Goal: Task Accomplishment & Management: Complete application form

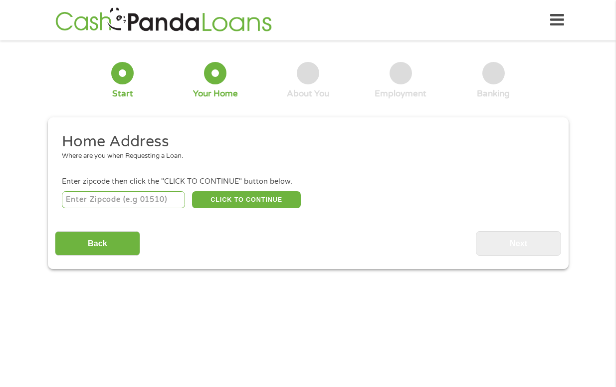
click at [152, 194] on input "number" at bounding box center [123, 199] width 123 height 17
type input "50158"
click at [225, 201] on button "CLICK TO CONTINUE" at bounding box center [246, 199] width 109 height 17
type input "50158"
type input "[GEOGRAPHIC_DATA]"
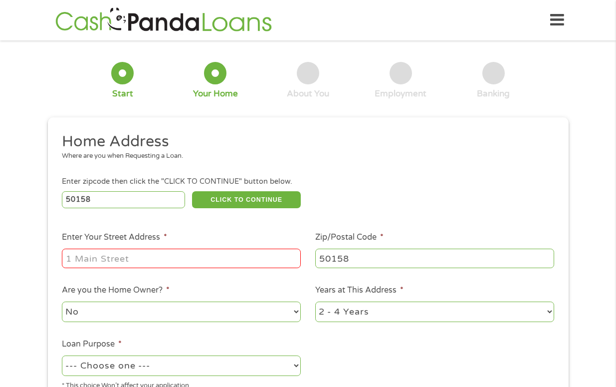
click at [158, 260] on input "Enter Your Street Address *" at bounding box center [181, 258] width 239 height 19
type input "[STREET_ADDRESS][PERSON_NAME]"
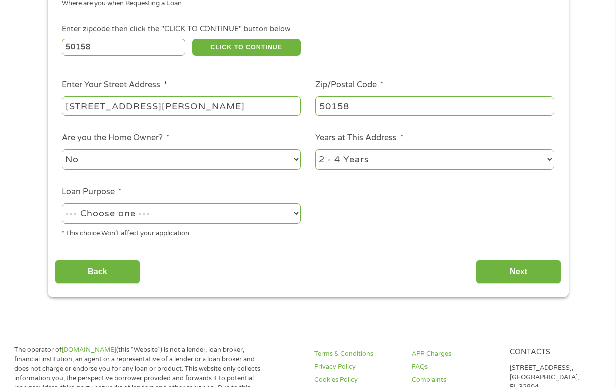
scroll to position [133, 0]
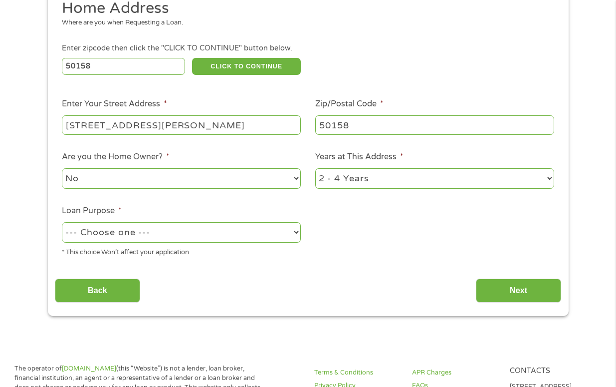
drag, startPoint x: 382, startPoint y: 183, endPoint x: 381, endPoint y: 188, distance: 5.7
click at [381, 187] on select "1 Year or less 1 - 2 Years 2 - 4 Years Over 4 Years" at bounding box center [434, 178] width 239 height 20
select select "60months"
click at [315, 168] on select "1 Year or less 1 - 2 Years 2 - 4 Years Over 4 Years" at bounding box center [434, 178] width 239 height 20
click at [255, 232] on select "--- Choose one --- Pay Bills Debt Consolidation Home Improvement Major Purchase…" at bounding box center [181, 232] width 239 height 20
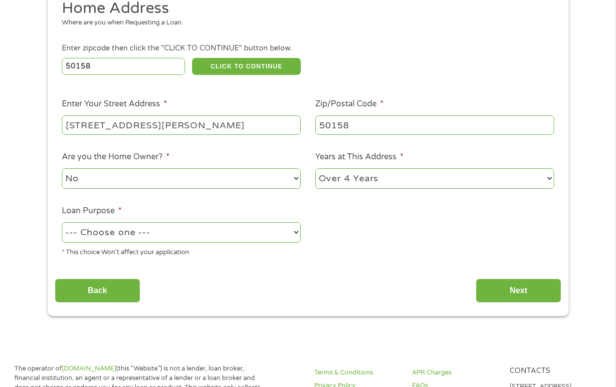
select select "paybills"
click at [62, 222] on select "--- Choose one --- Pay Bills Debt Consolidation Home Improvement Major Purchase…" at bounding box center [181, 232] width 239 height 20
click at [225, 270] on div "Home Address Where are you when Requesting a Loan. Enter zipcode then click the…" at bounding box center [308, 151] width 507 height 304
click at [524, 286] on input "Next" at bounding box center [518, 290] width 85 height 24
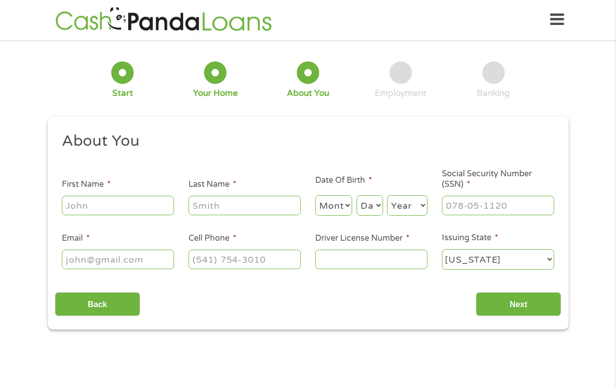
scroll to position [0, 0]
click at [121, 204] on input "First Name *" at bounding box center [118, 205] width 112 height 19
type input "[PERSON_NAME]"
type input "[EMAIL_ADDRESS][DOMAIN_NAME]"
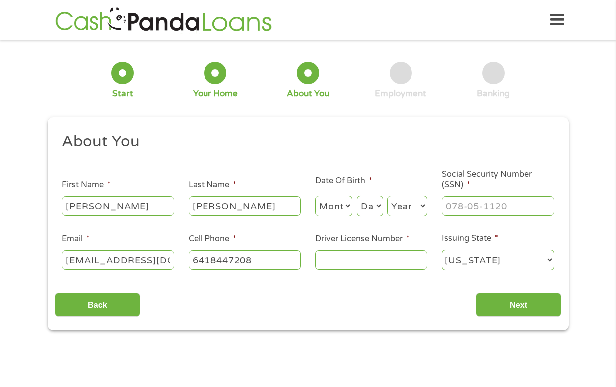
type input "[PHONE_NUMBER]"
click at [141, 257] on input "[EMAIL_ADDRESS][DOMAIN_NAME]" at bounding box center [118, 259] width 112 height 19
type input "[EMAIL_ADDRESS][DOMAIN_NAME]"
drag, startPoint x: 339, startPoint y: 208, endPoint x: 337, endPoint y: 216, distance: 8.1
click at [337, 216] on select "Month 1 2 3 4 5 6 7 8 9 10 11 12" at bounding box center [333, 206] width 37 height 20
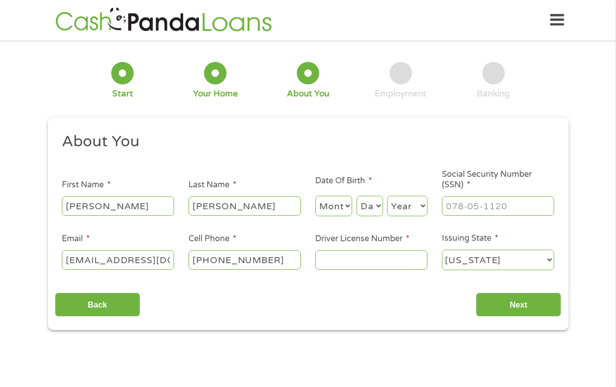
select select "7"
click at [315, 196] on select "Month 1 2 3 4 5 6 7 8 9 10 11 12" at bounding box center [333, 206] width 37 height 20
click at [372, 208] on select "Day 1 2 3 4 5 6 7 8 9 10 11 12 13 14 15 16 17 18 19 20 21 22 23 24 25 26 27 28 …" at bounding box center [370, 206] width 26 height 20
select select "3"
click at [357, 196] on select "Day 1 2 3 4 5 6 7 8 9 10 11 12 13 14 15 16 17 18 19 20 21 22 23 24 25 26 27 28 …" at bounding box center [370, 206] width 26 height 20
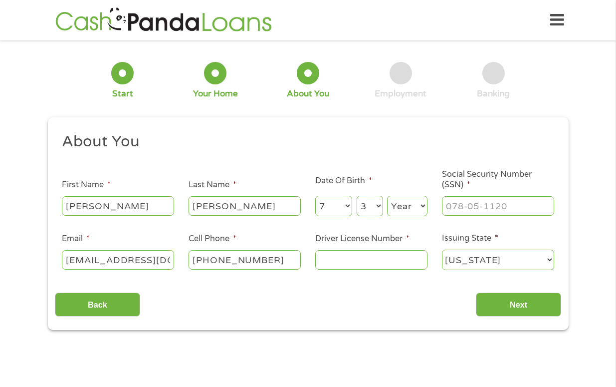
drag, startPoint x: 411, startPoint y: 209, endPoint x: 408, endPoint y: 205, distance: 5.1
click at [408, 205] on select "Year [DATE] 2006 2005 2004 2003 2002 2001 2000 1999 1998 1997 1996 1995 1994 19…" at bounding box center [407, 206] width 40 height 20
select select "1962"
click at [387, 196] on select "Year [DATE] 2006 2005 2004 2003 2002 2001 2000 1999 1998 1997 1996 1995 1994 19…" at bounding box center [407, 206] width 40 height 20
click at [460, 202] on input "___-__-____" at bounding box center [498, 205] width 112 height 19
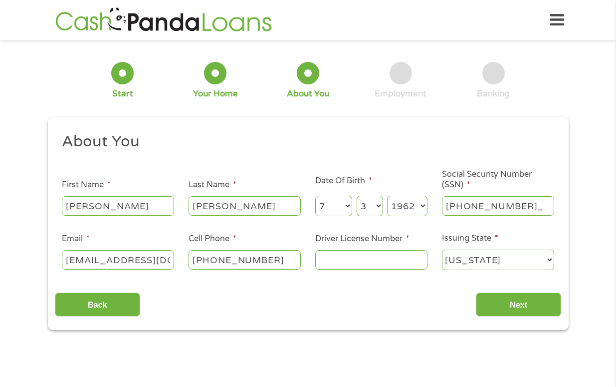
type input "482-90-9781"
click at [351, 260] on input "Driver License Number *" at bounding box center [371, 259] width 112 height 19
type input "961AA2779"
click at [519, 299] on input "Next" at bounding box center [518, 304] width 85 height 24
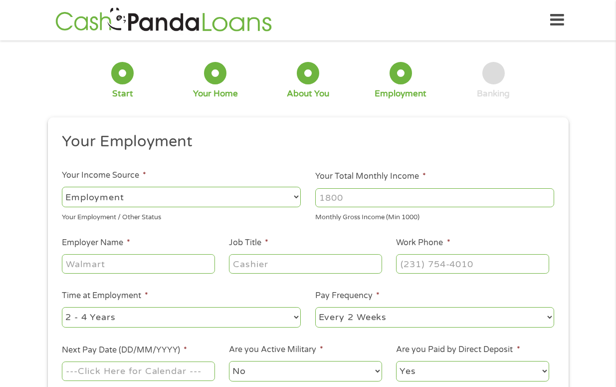
click at [209, 198] on select "--- Choose one --- Employment [DEMOGRAPHIC_DATA] Benefits" at bounding box center [181, 197] width 239 height 20
select select "benefits"
click at [62, 187] on select "--- Choose one --- Employment [DEMOGRAPHIC_DATA] Benefits" at bounding box center [181, 197] width 239 height 20
type input "Other"
type input "[PHONE_NUMBER]"
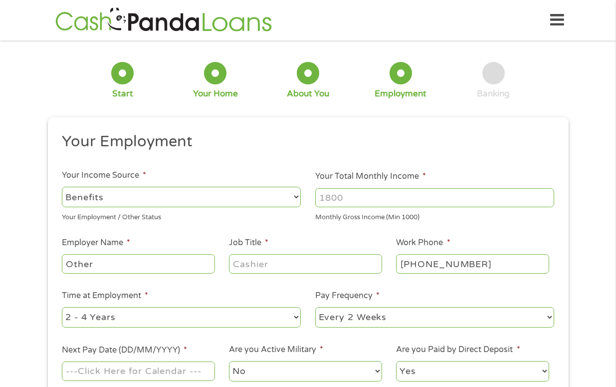
click at [368, 198] on input "Your Total Monthly Income *" at bounding box center [434, 197] width 239 height 19
type input "1017"
click at [128, 264] on input "Other" at bounding box center [138, 263] width 153 height 19
click at [94, 265] on input "OtherSSA" at bounding box center [138, 263] width 153 height 19
type input "SSA"
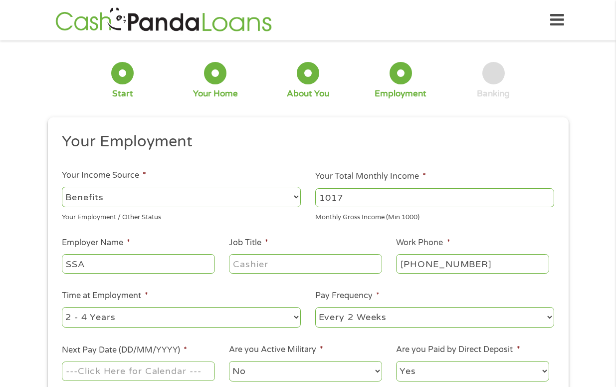
click at [235, 264] on input "Job Title *" at bounding box center [305, 263] width 153 height 19
type input "Retired"
click at [482, 264] on input "[PHONE_NUMBER]" at bounding box center [472, 263] width 153 height 19
type input "[PHONE_NUMBER]"
click at [436, 315] on select "--- Choose one --- Every 2 Weeks Every Week Monthly Semi-Monthly" at bounding box center [434, 317] width 239 height 20
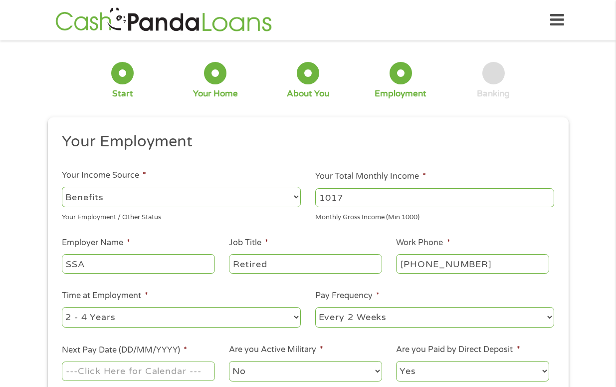
select select "monthly"
click at [315, 307] on select "--- Choose one --- Every 2 Weeks Every Week Monthly Semi-Monthly" at bounding box center [434, 317] width 239 height 20
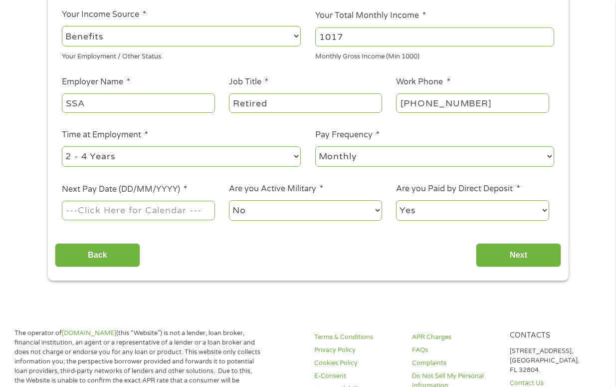
scroll to position [266, 0]
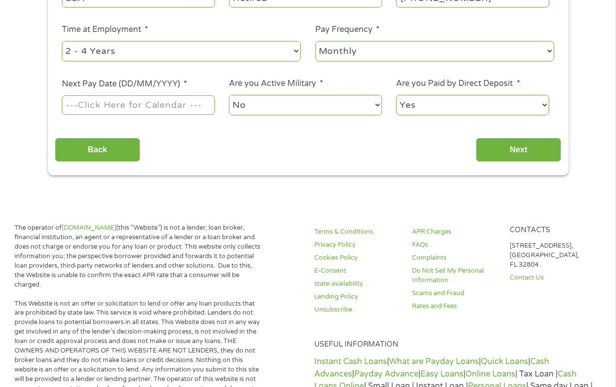
click at [158, 103] on input "Next Pay Date (DD/MM/YYYY) *" at bounding box center [138, 104] width 153 height 19
click at [146, 82] on label "Next Pay Date (DD/MM/YYYY) *" at bounding box center [124, 84] width 125 height 10
click at [146, 95] on input "Next Pay Date (DD/MM/YYYY) *" at bounding box center [138, 104] width 153 height 19
click at [142, 104] on input "Next Pay Date (DD/MM/YYYY) *" at bounding box center [138, 104] width 153 height 19
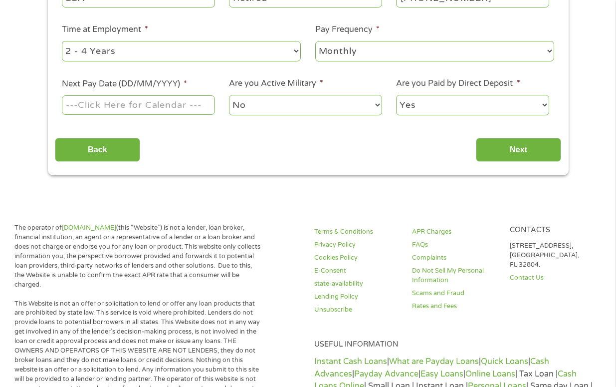
click at [149, 107] on input "Next Pay Date (DD/MM/YYYY) *" at bounding box center [138, 104] width 153 height 19
click at [177, 103] on input "Next Pay Date (DD/MM/YYYY) *" at bounding box center [138, 104] width 153 height 19
click at [188, 104] on input "Next Pay Date (DD/MM/YYYY) *" at bounding box center [138, 104] width 153 height 19
click at [188, 105] on input "Next Pay Date (DD/MM/YYYY) *" at bounding box center [138, 104] width 153 height 19
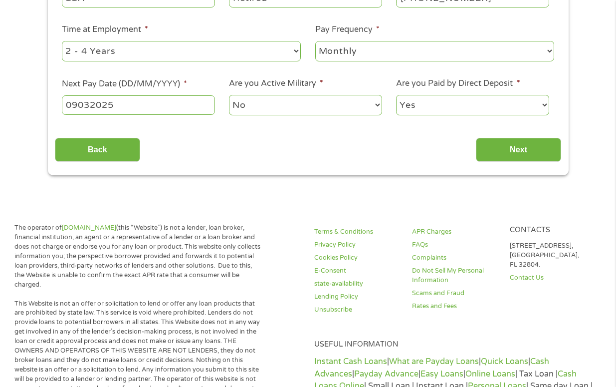
click at [78, 104] on input "09032025" at bounding box center [138, 104] width 153 height 19
click at [95, 105] on input "09/032025" at bounding box center [138, 104] width 153 height 19
type input "[DATE]"
click at [514, 153] on input "Next" at bounding box center [518, 150] width 85 height 24
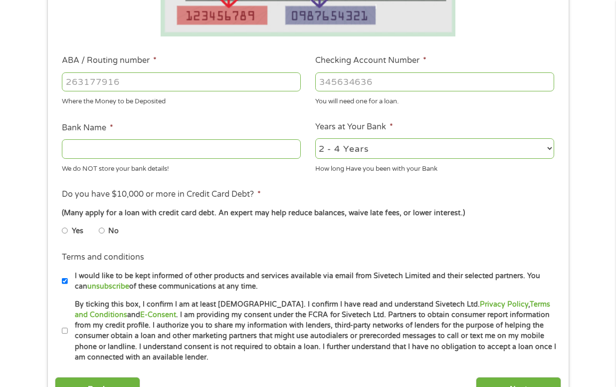
click at [212, 81] on input "ABA / Routing number *" at bounding box center [181, 81] width 239 height 19
type input "0"
type input "021214891"
type input "Cross River Bank"
type input "021214891"
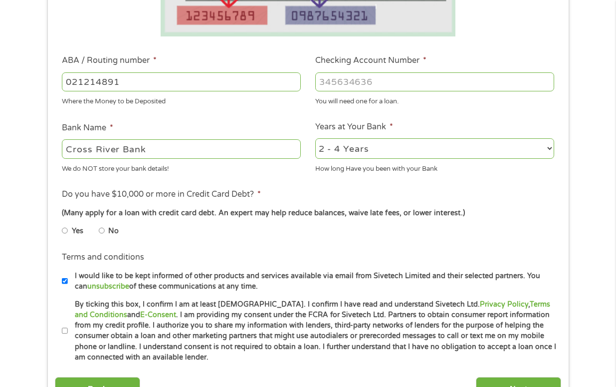
click at [319, 81] on input "Checking Account Number *" at bounding box center [434, 81] width 239 height 19
type input "2711333035"
click at [391, 146] on select "2 - 4 Years 6 - 12 Months 1 - 2 Years Over 4 Years" at bounding box center [434, 148] width 239 height 20
select select "24months"
click at [315, 138] on select "2 - 4 Years 6 - 12 Months 1 - 2 Years Over 4 Years" at bounding box center [434, 148] width 239 height 20
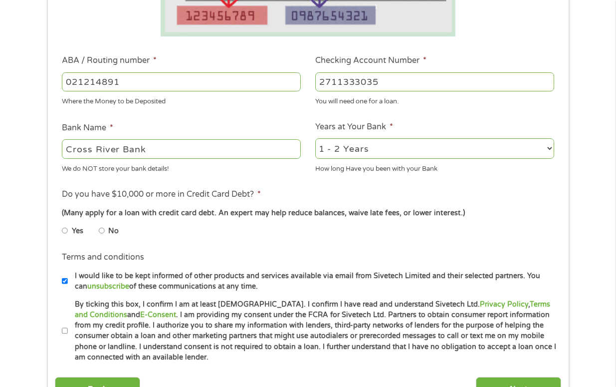
click at [64, 230] on input "Yes" at bounding box center [65, 231] width 6 height 16
radio input "true"
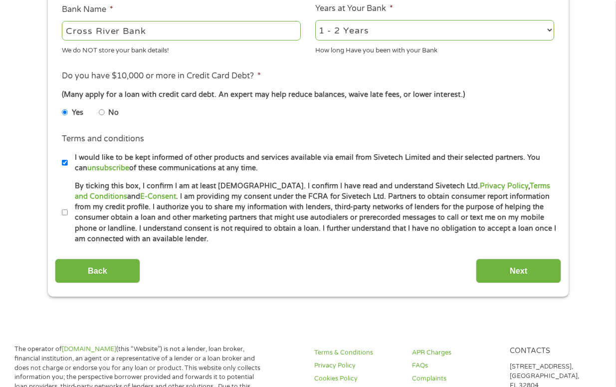
scroll to position [399, 0]
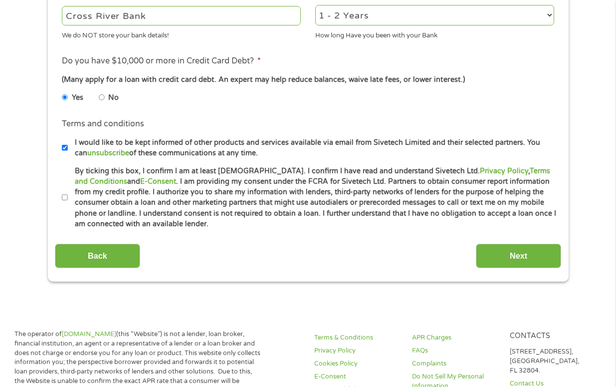
click at [64, 197] on input "By ticking this box, I confirm I am at least [DEMOGRAPHIC_DATA]. I confirm I ha…" at bounding box center [65, 198] width 6 height 16
checkbox input "true"
click at [504, 253] on input "Next" at bounding box center [518, 256] width 85 height 24
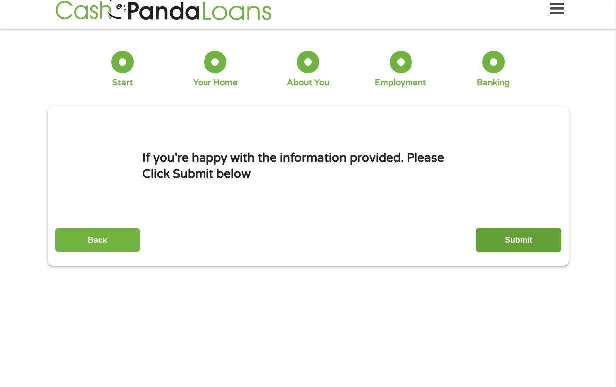
scroll to position [0, 0]
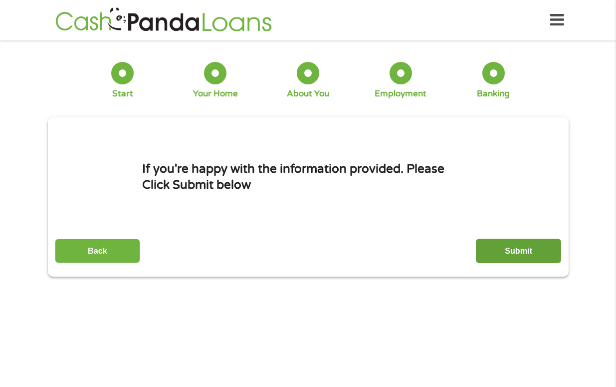
click at [502, 246] on input "Submit" at bounding box center [518, 251] width 85 height 24
